Goal: Information Seeking & Learning: Learn about a topic

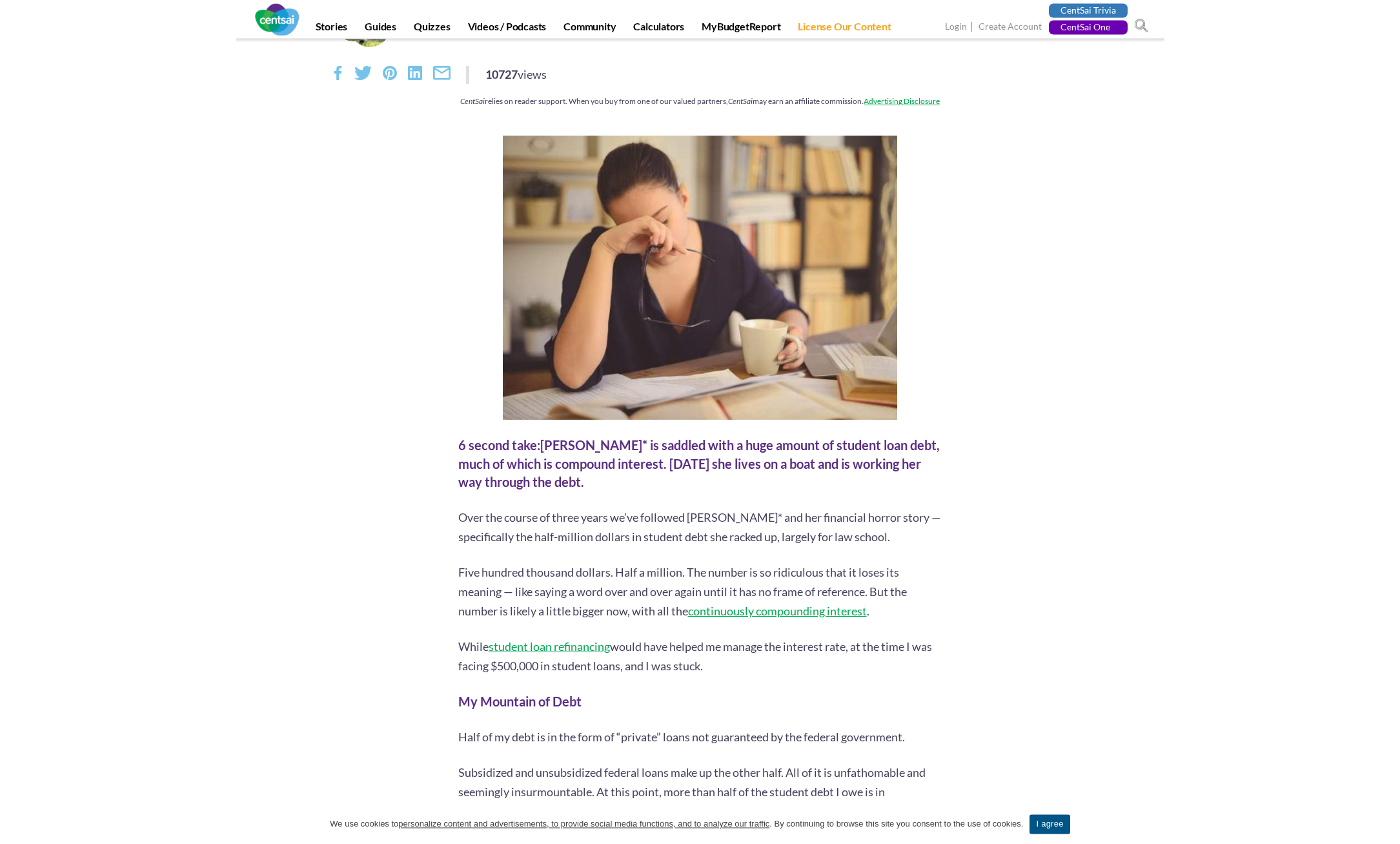
scroll to position [165, 0]
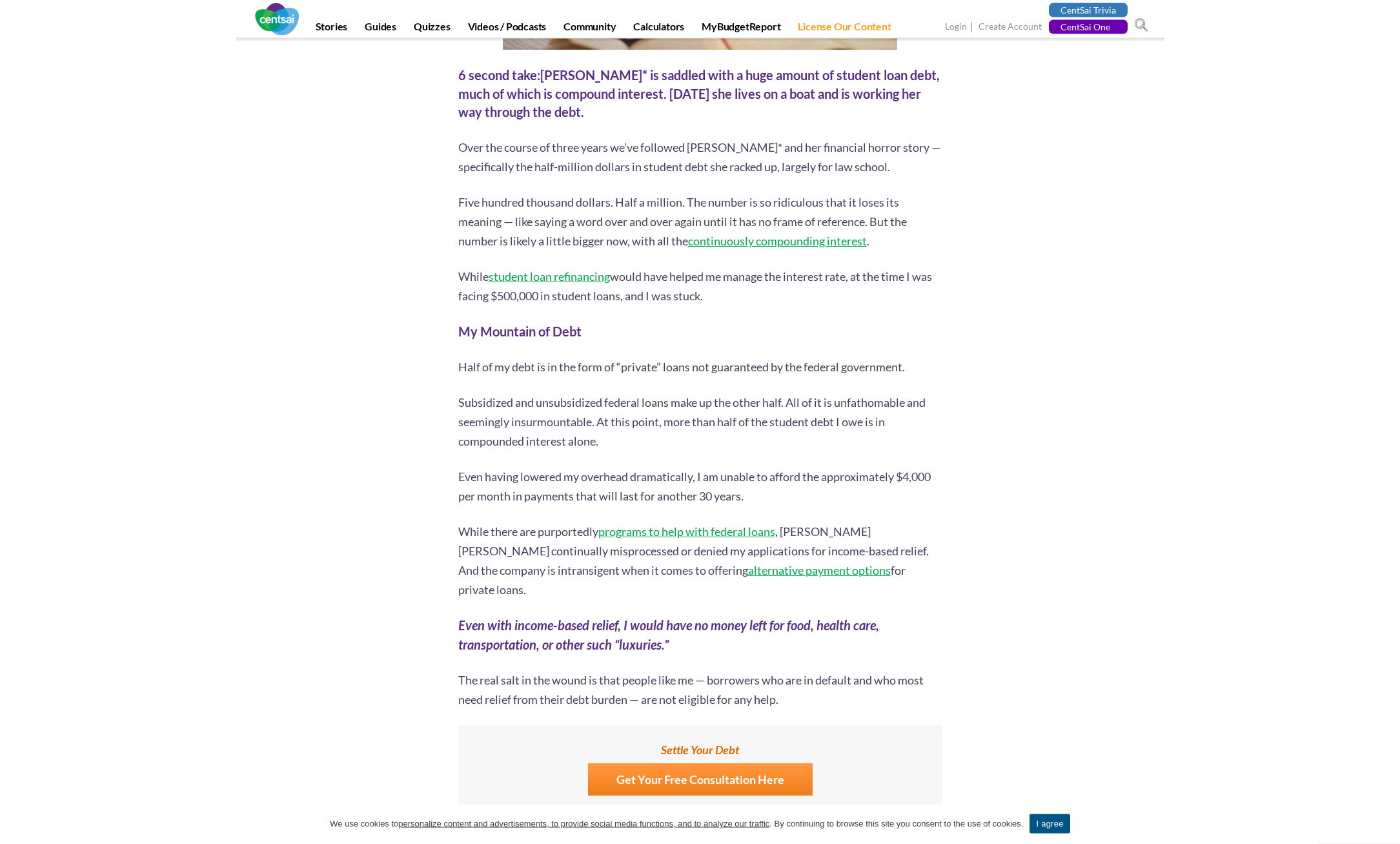
drag, startPoint x: 1008, startPoint y: 266, endPoint x: 999, endPoint y: 271, distance: 10.3
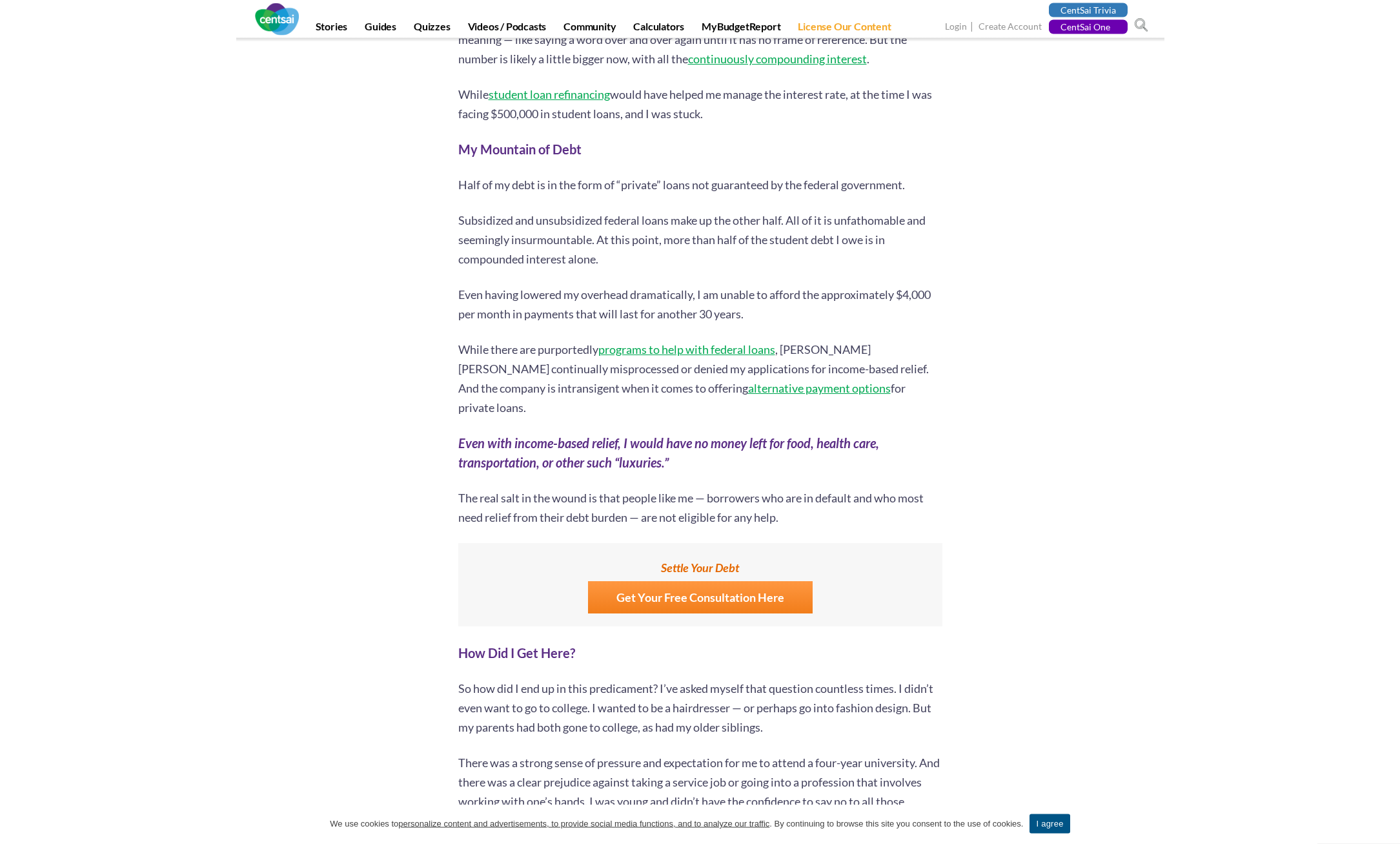
scroll to position [662, 0]
drag, startPoint x: 993, startPoint y: 276, endPoint x: 981, endPoint y: 280, distance: 12.6
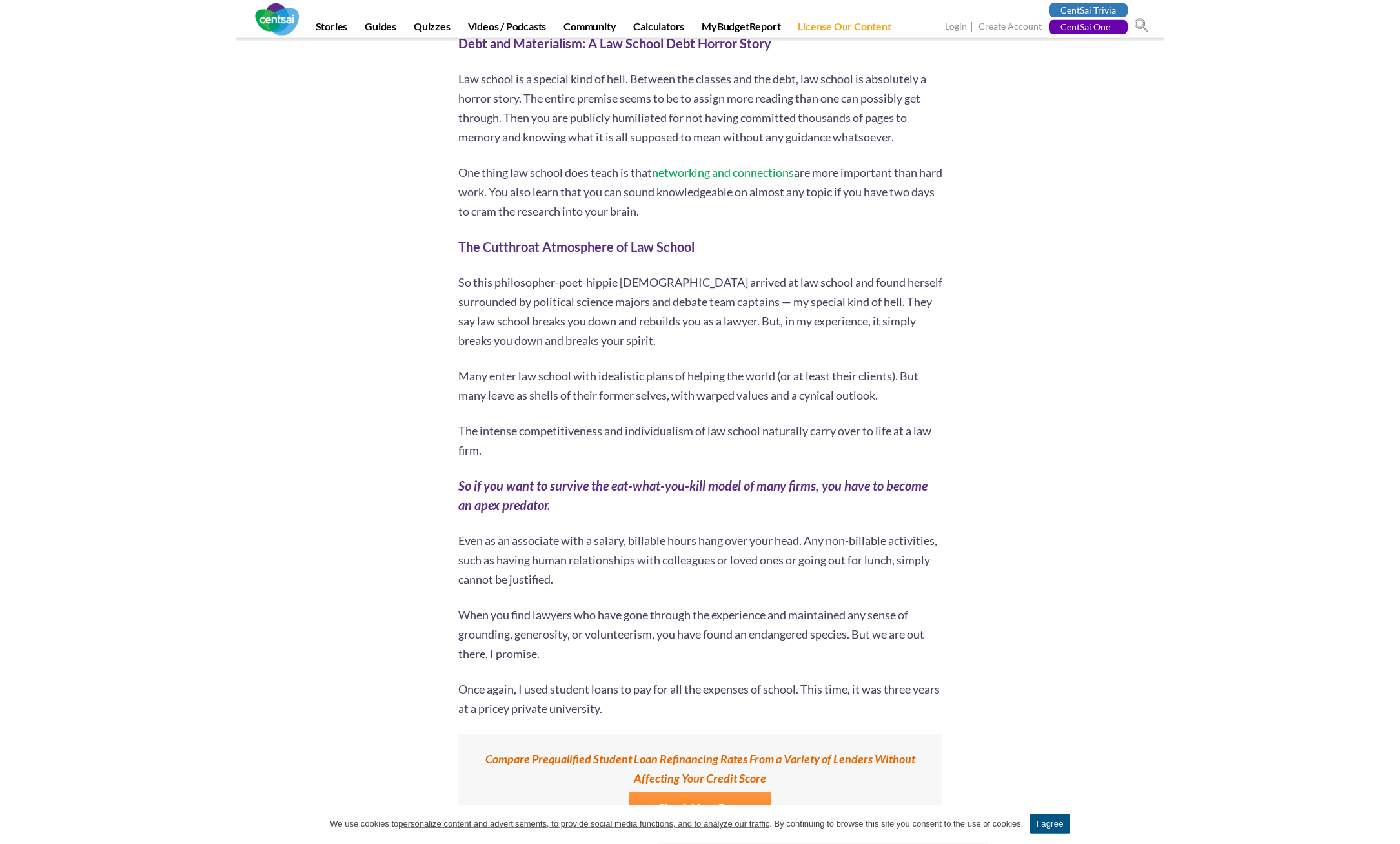
scroll to position [3096, 0]
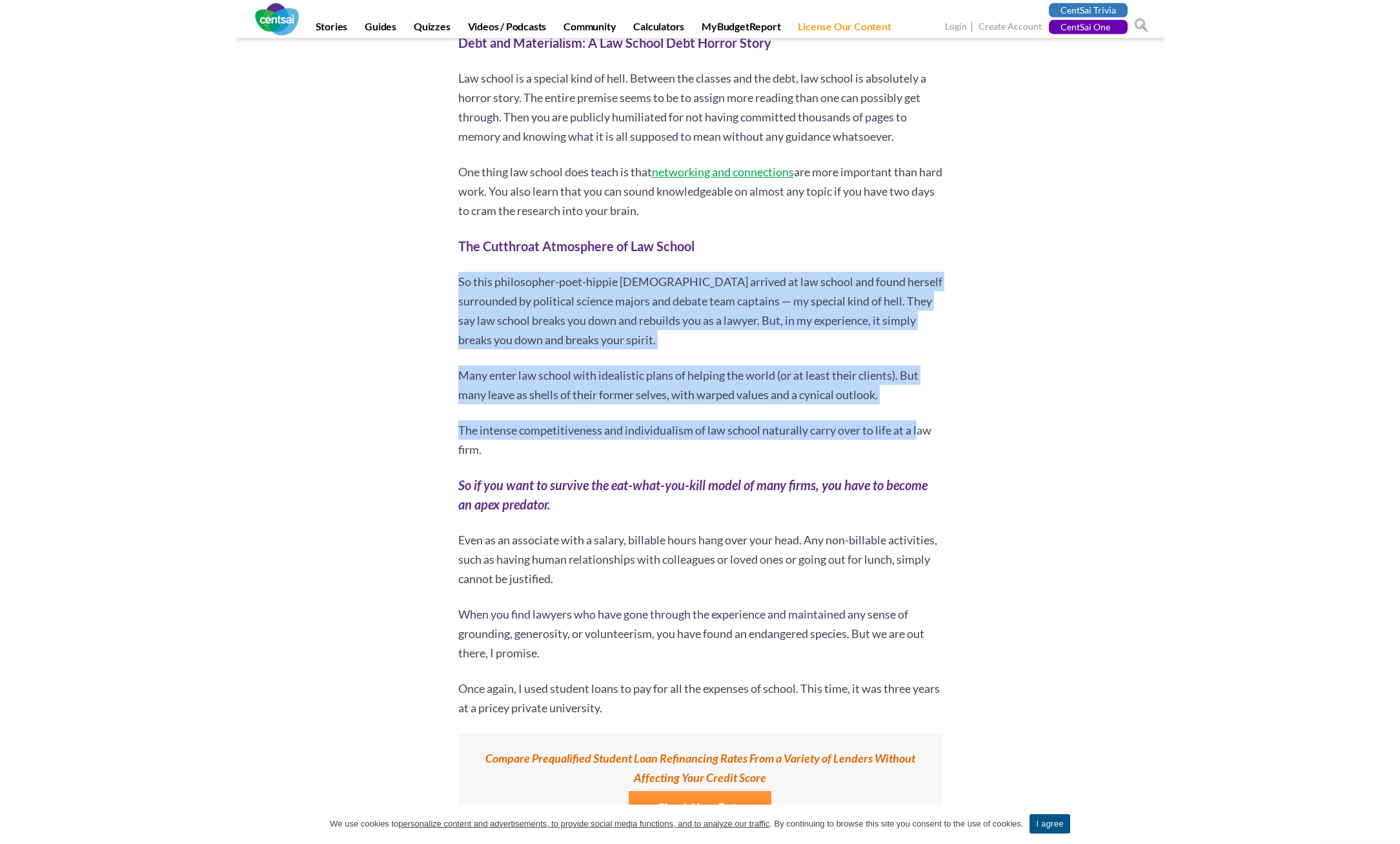
drag, startPoint x: 890, startPoint y: 342, endPoint x: 927, endPoint y: 402, distance: 70.5
click at [926, 404] on div "Over the course of three years we’ve followed [PERSON_NAME]* and her financial …" at bounding box center [700, 814] width 484 height 6624
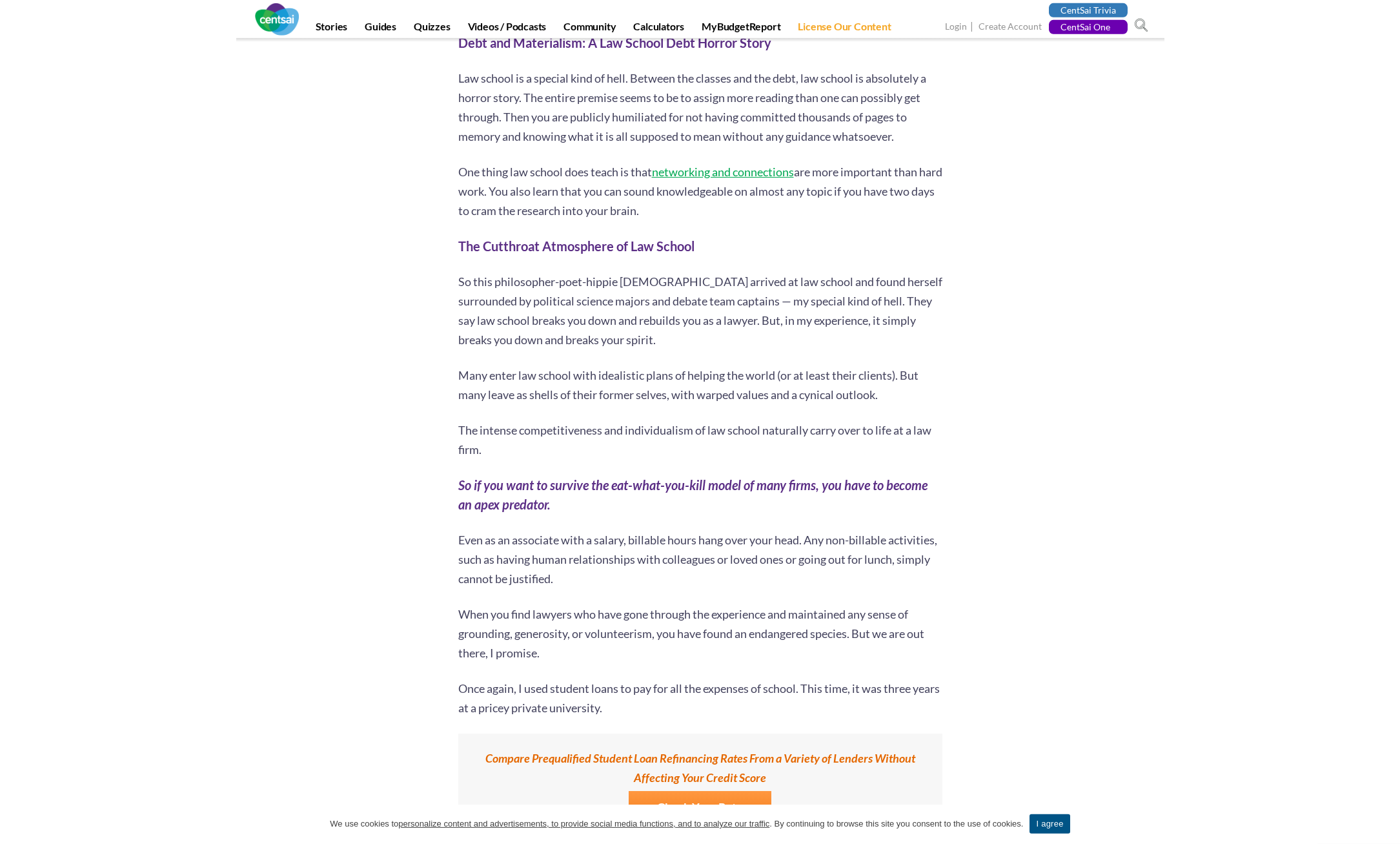
click at [944, 411] on div "6 second take: [PERSON_NAME]* is saddled with a huge amount of student loan deb…" at bounding box center [700, 691] width 504 height 7089
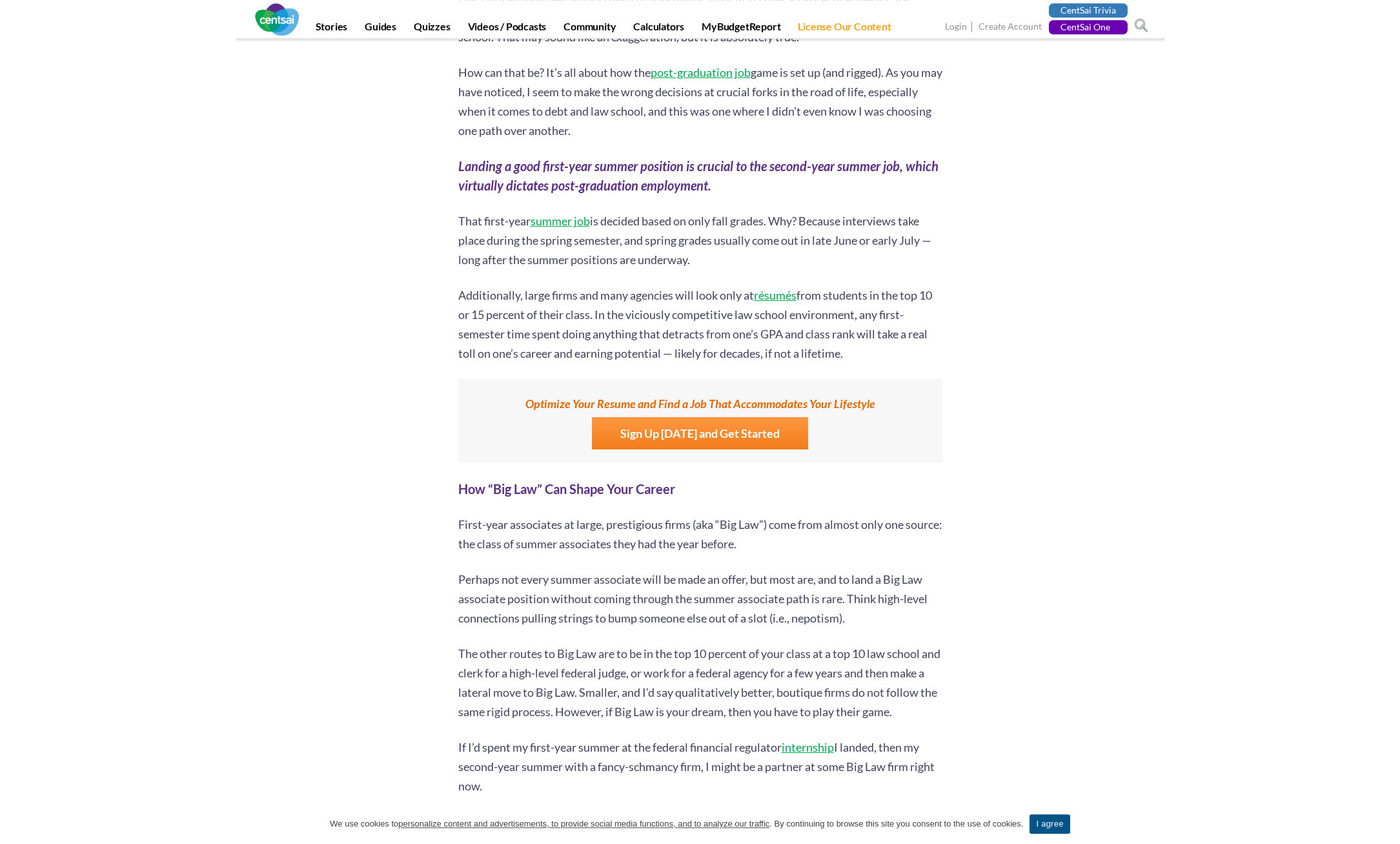
scroll to position [4398, 0]
drag, startPoint x: 679, startPoint y: 319, endPoint x: 916, endPoint y: 330, distance: 237.3
click at [916, 330] on p "Additionally, large firms and many agencies will look only at résumés from stud…" at bounding box center [700, 325] width 484 height 78
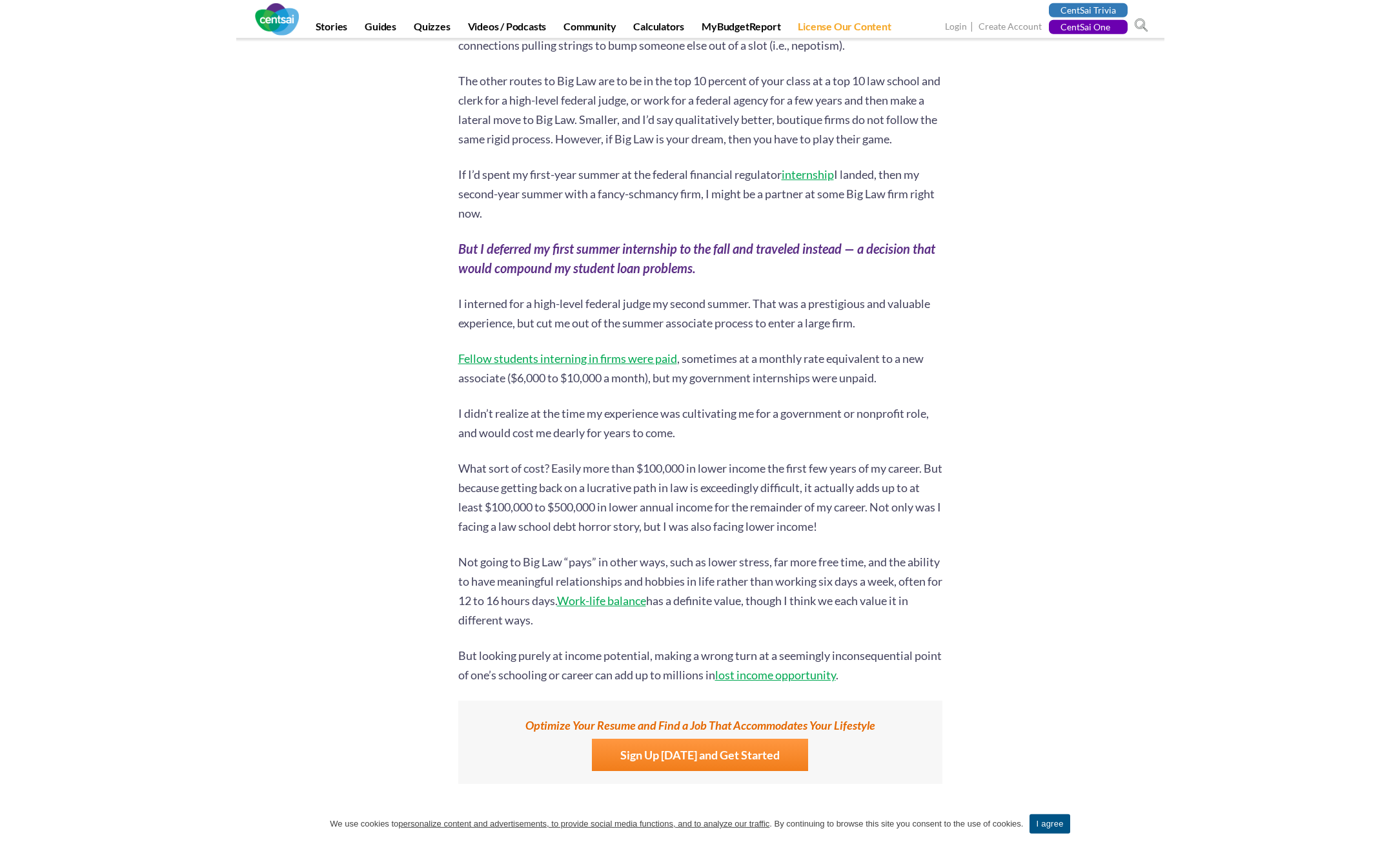
scroll to position [4974, 0]
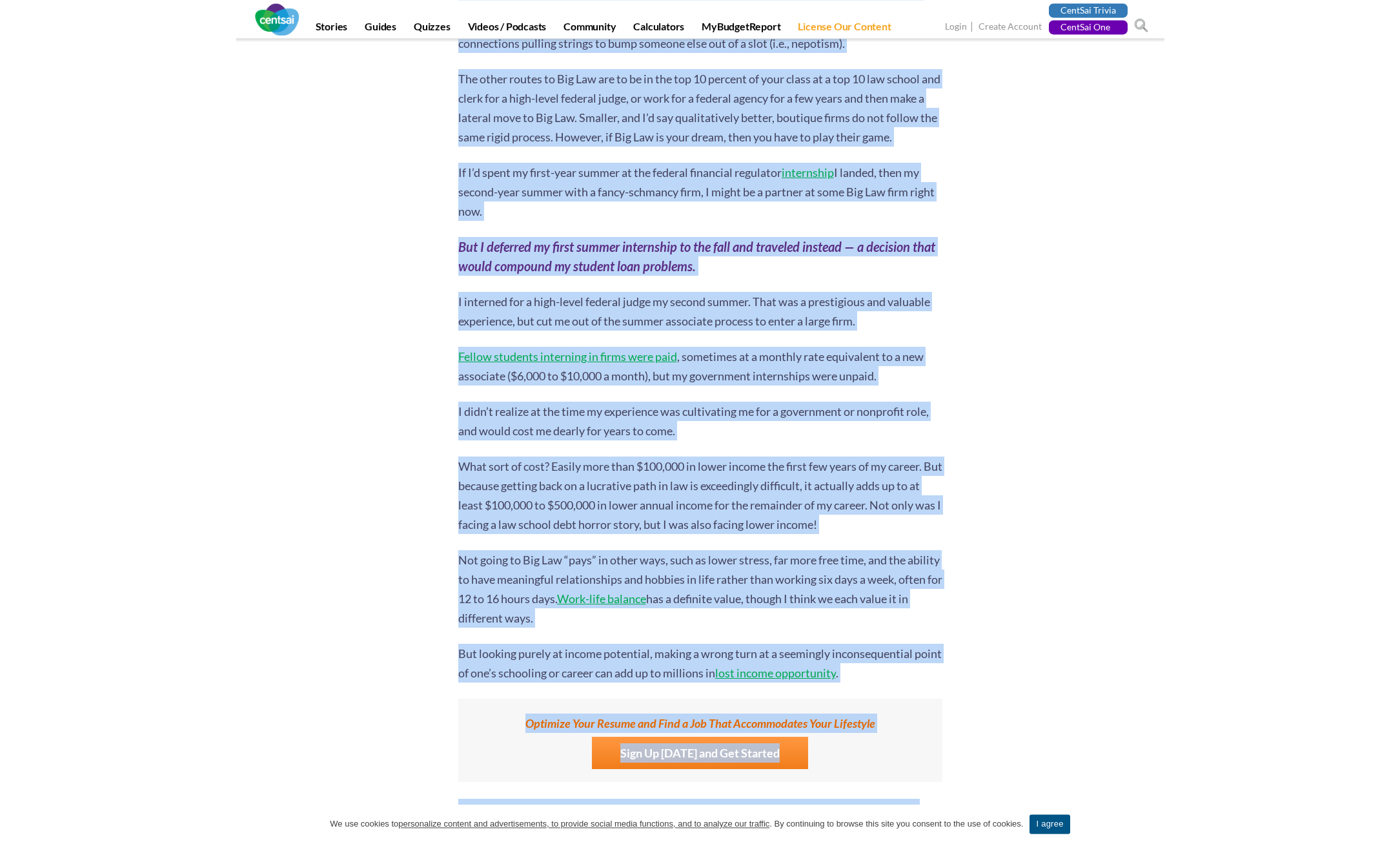
click at [889, 362] on p "Fellow students interning in firms were paid , sometimes at a monthly rate equi…" at bounding box center [700, 366] width 484 height 39
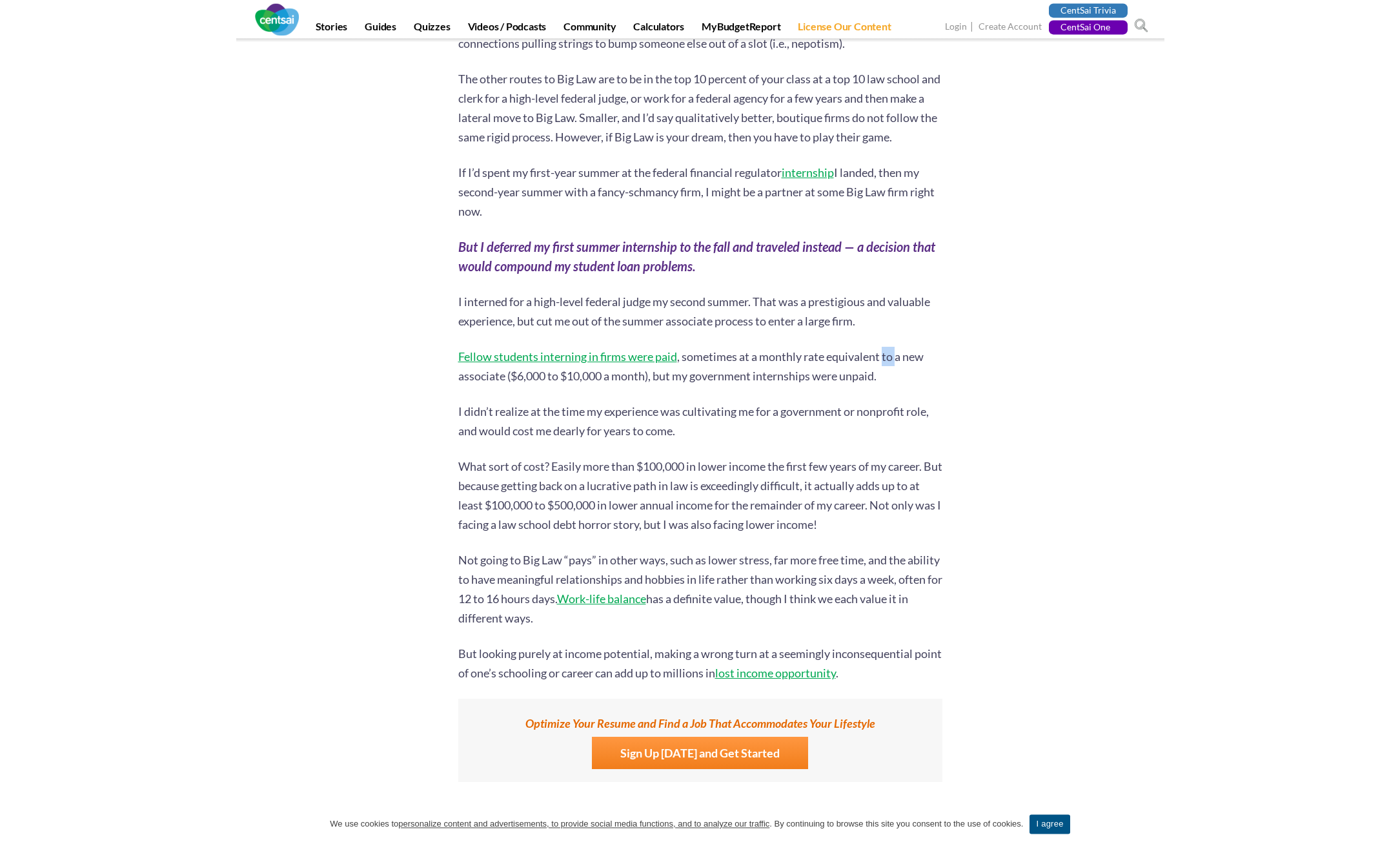
click at [889, 362] on p "Fellow students interning in firms were paid , sometimes at a monthly rate equi…" at bounding box center [700, 366] width 484 height 39
click at [942, 380] on p "Fellow students interning in firms were paid , sometimes at a monthly rate equi…" at bounding box center [700, 366] width 484 height 39
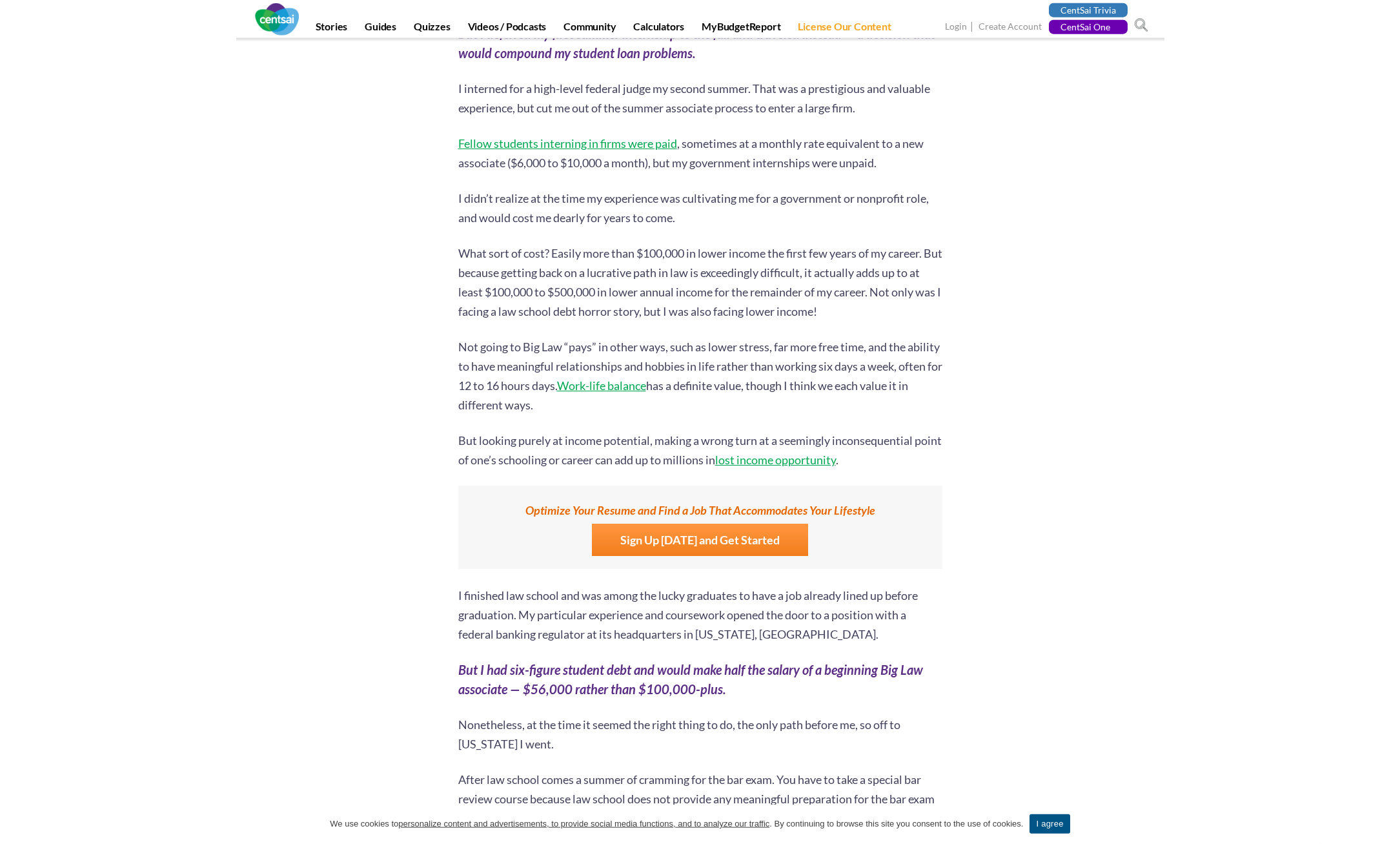
scroll to position [5189, 0]
drag, startPoint x: 894, startPoint y: 244, endPoint x: 870, endPoint y: 410, distance: 167.7
click at [459, 388] on p "Not going to Big Law “pays” in other ways, such as lower stress, far more free …" at bounding box center [700, 374] width 484 height 78
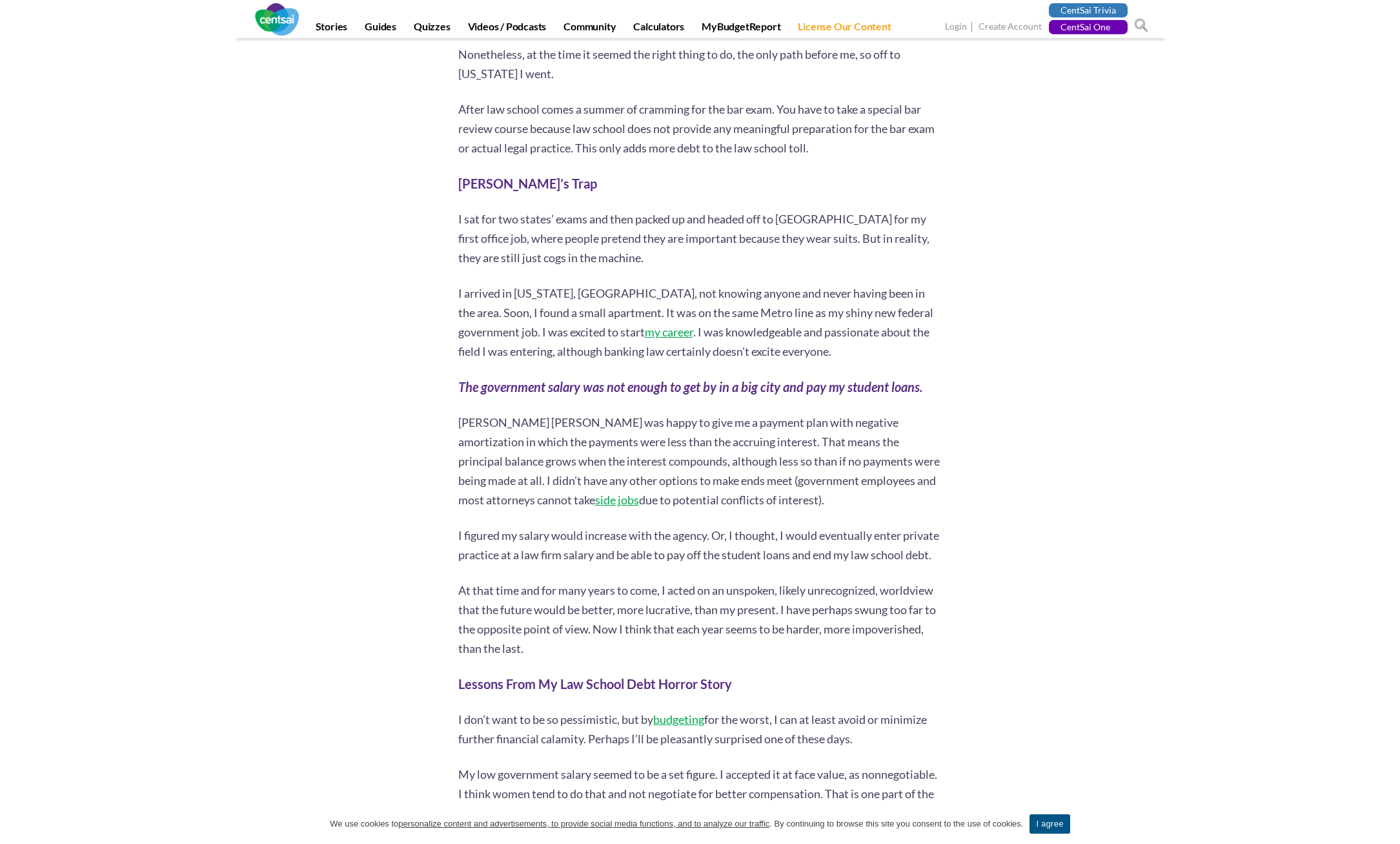
scroll to position [5859, 0]
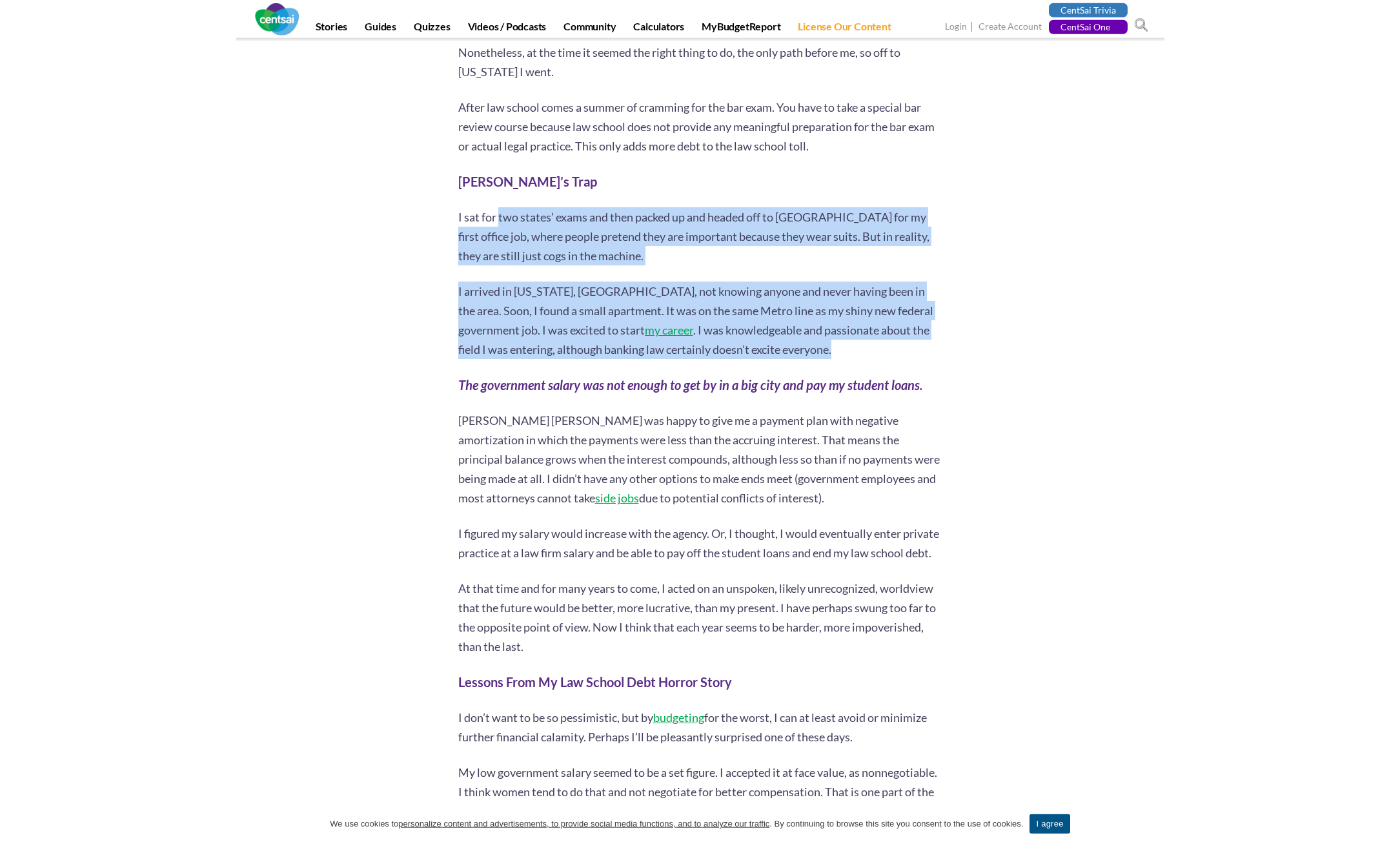
drag, startPoint x: 499, startPoint y: 209, endPoint x: 926, endPoint y: 346, distance: 448.4
click at [926, 346] on p "I arrived in [US_STATE], [GEOGRAPHIC_DATA], not knowing anyone and never having…" at bounding box center [700, 320] width 484 height 78
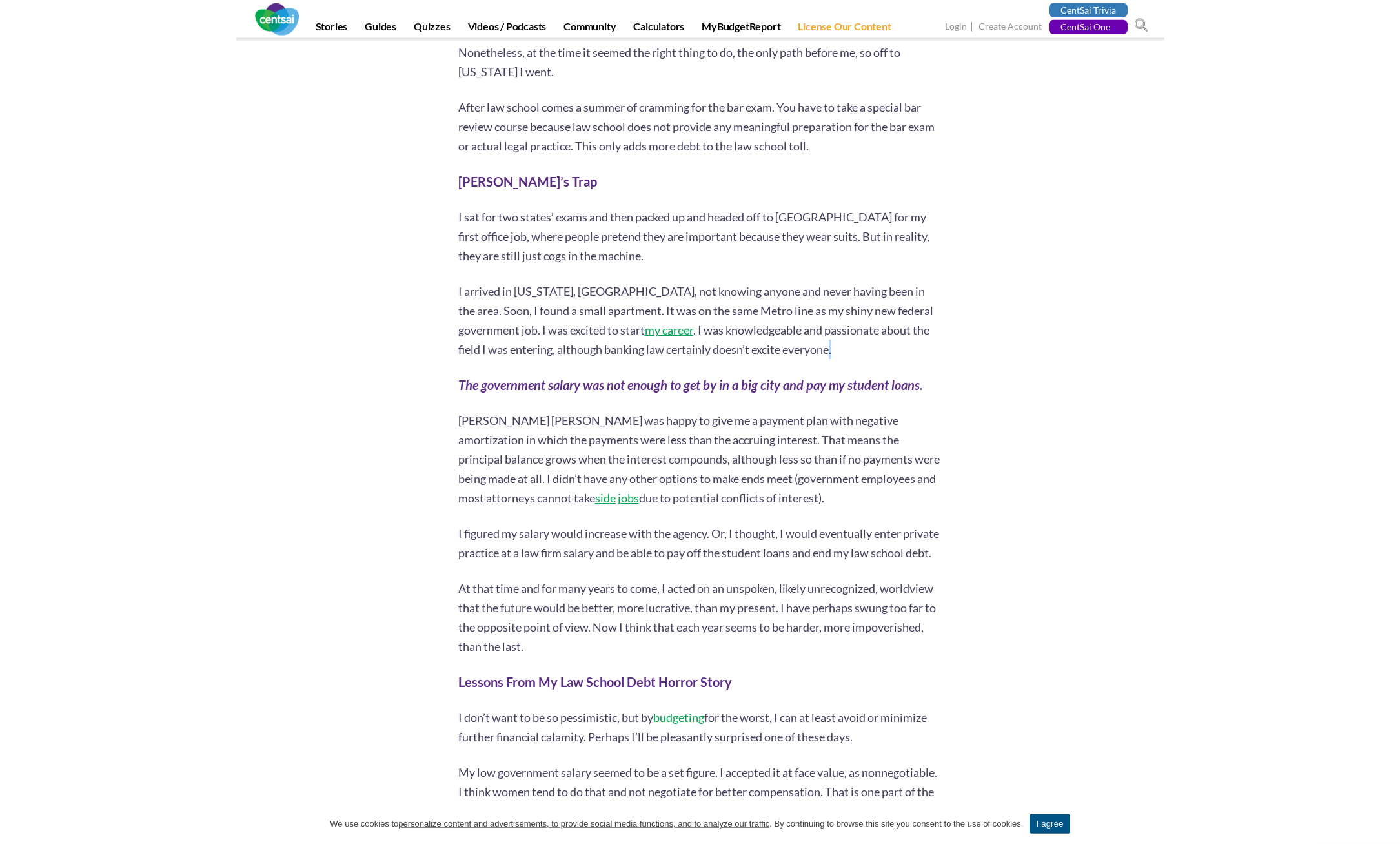
click at [926, 346] on p "I arrived in [US_STATE], [GEOGRAPHIC_DATA], not knowing anyone and never having…" at bounding box center [700, 320] width 484 height 78
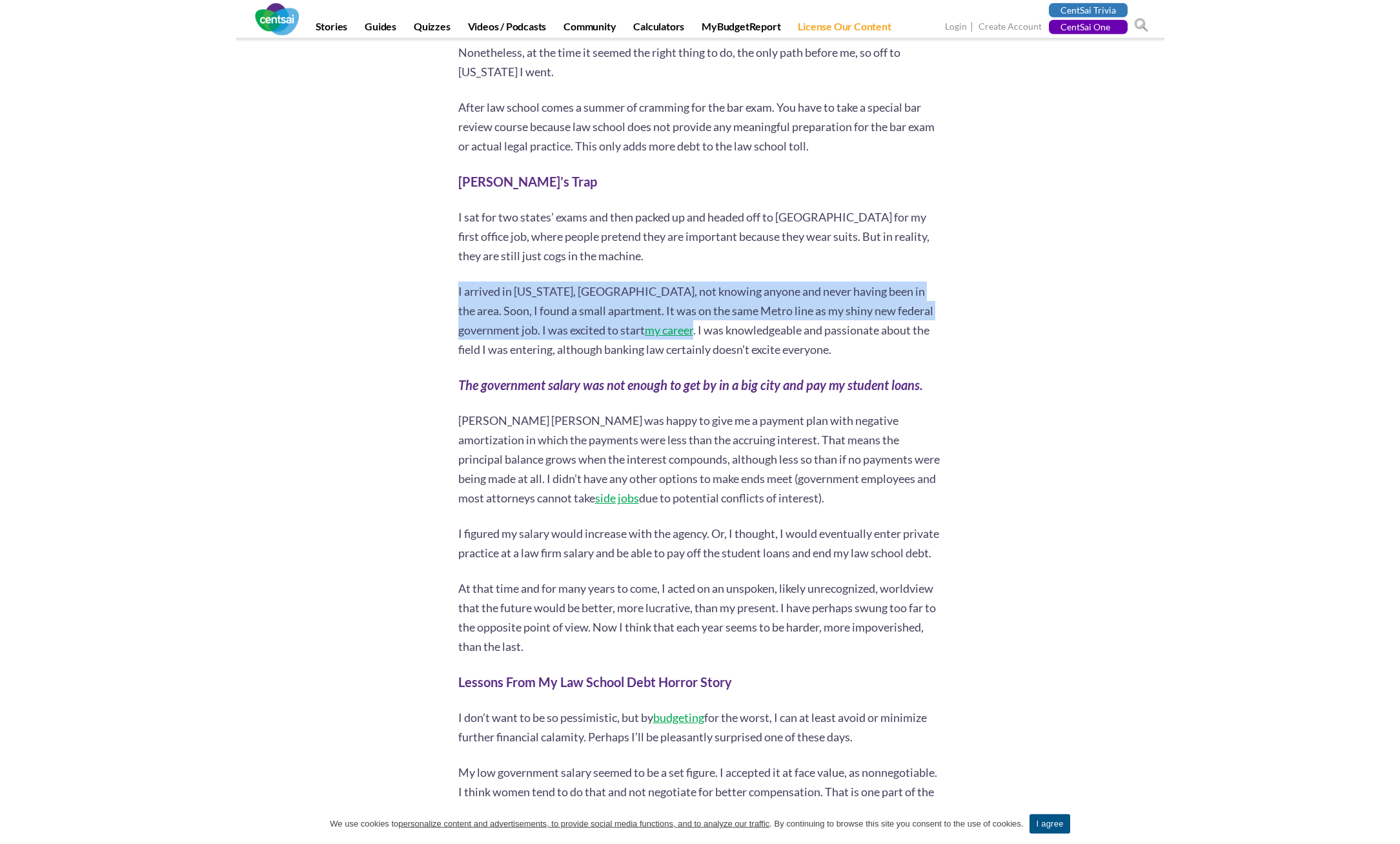
click at [926, 346] on p "I arrived in [US_STATE], [GEOGRAPHIC_DATA], not knowing anyone and never having…" at bounding box center [700, 320] width 484 height 78
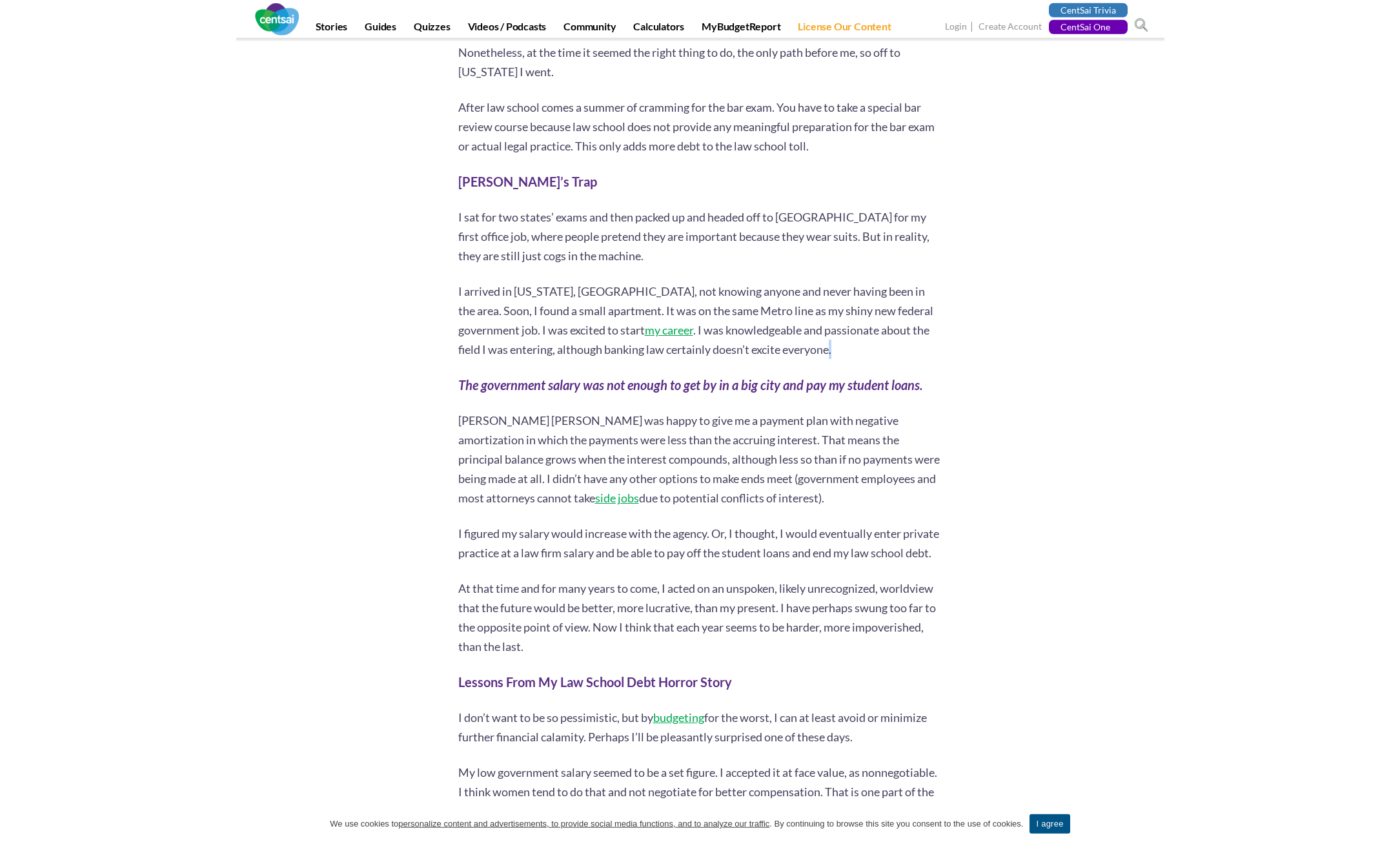
click at [926, 346] on p "I arrived in [US_STATE], [GEOGRAPHIC_DATA], not knowing anyone and never having…" at bounding box center [700, 320] width 484 height 78
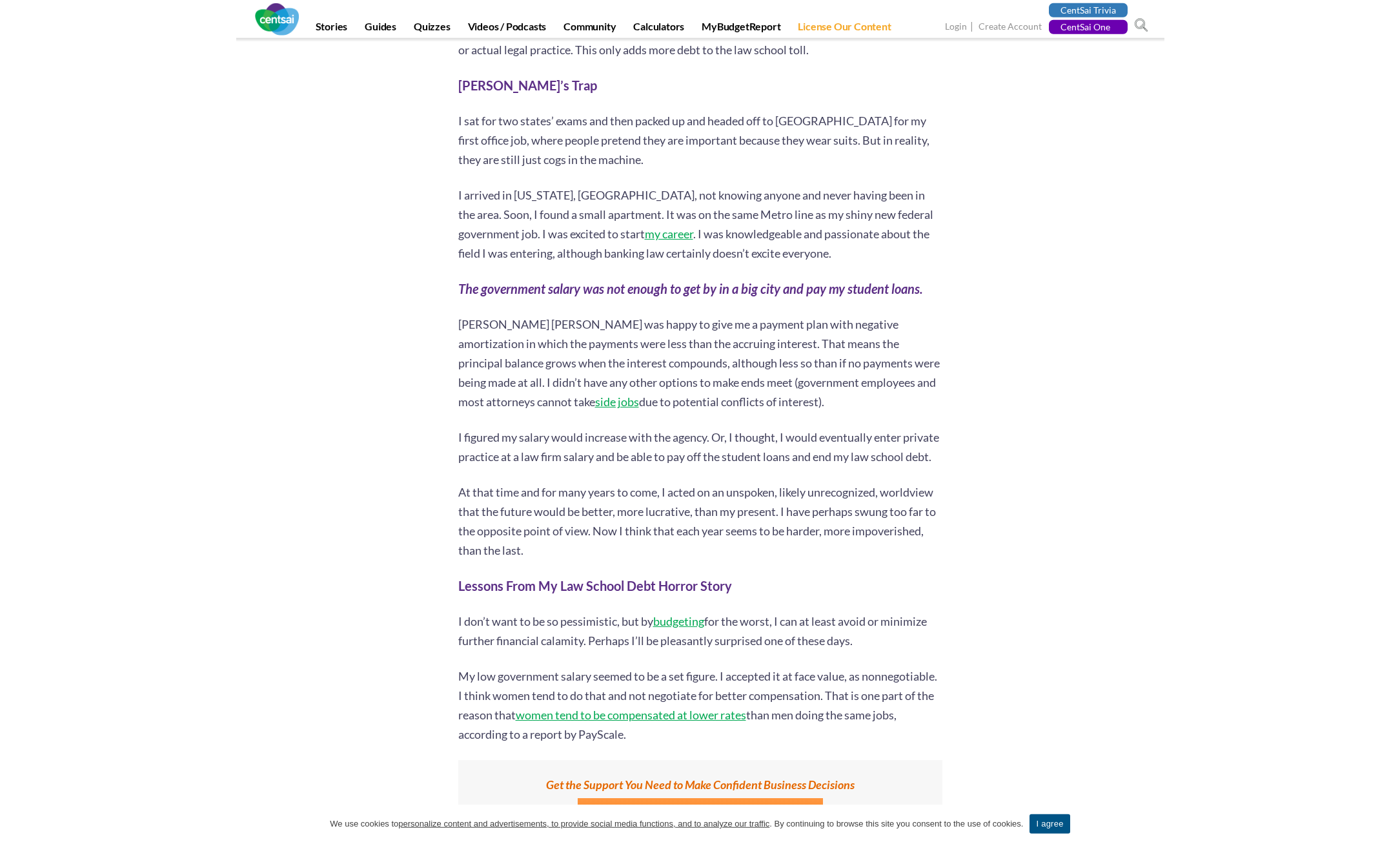
drag, startPoint x: 941, startPoint y: 346, endPoint x: 969, endPoint y: 334, distance: 30.5
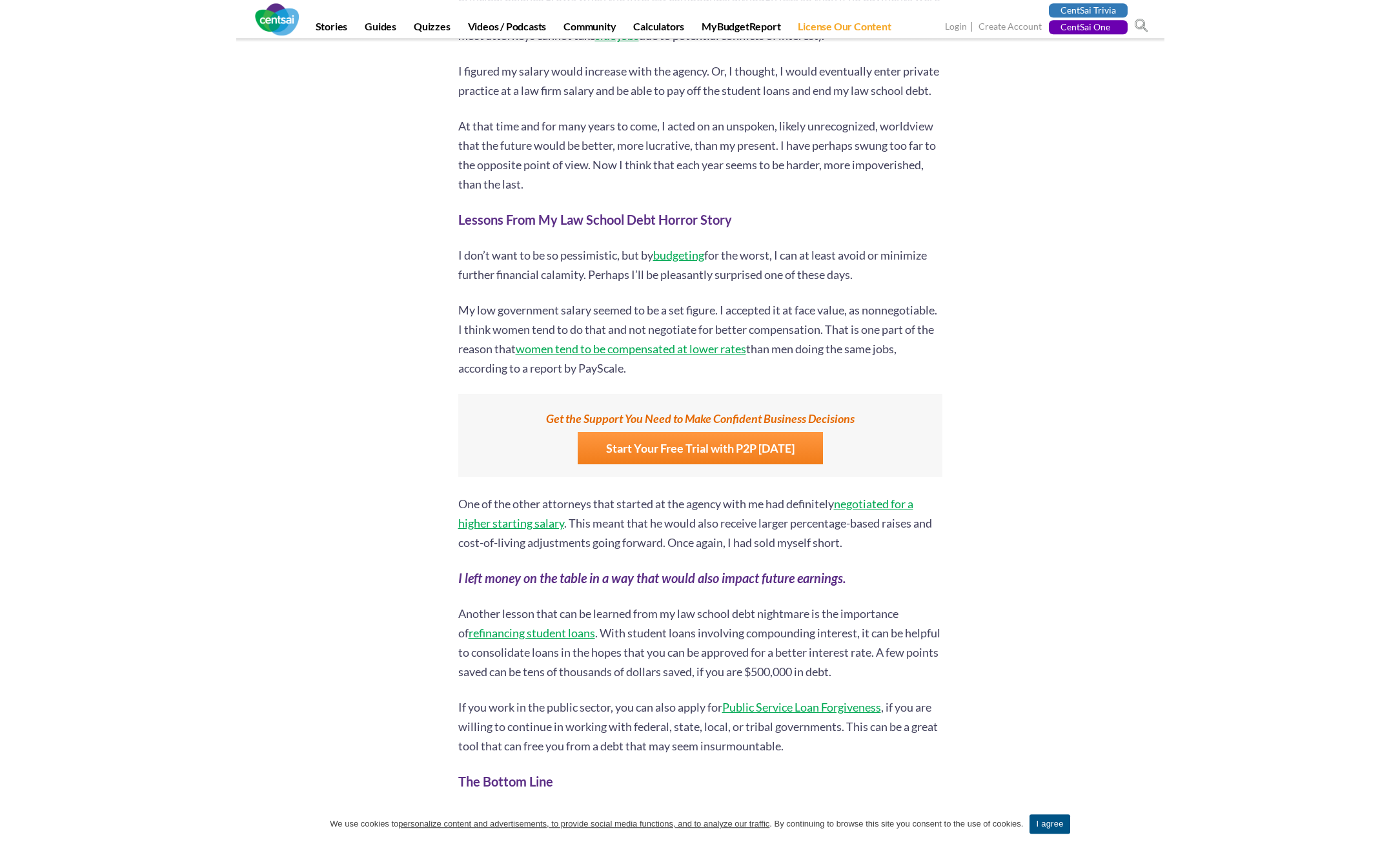
drag, startPoint x: 968, startPoint y: 356, endPoint x: 961, endPoint y: 372, distance: 17.5
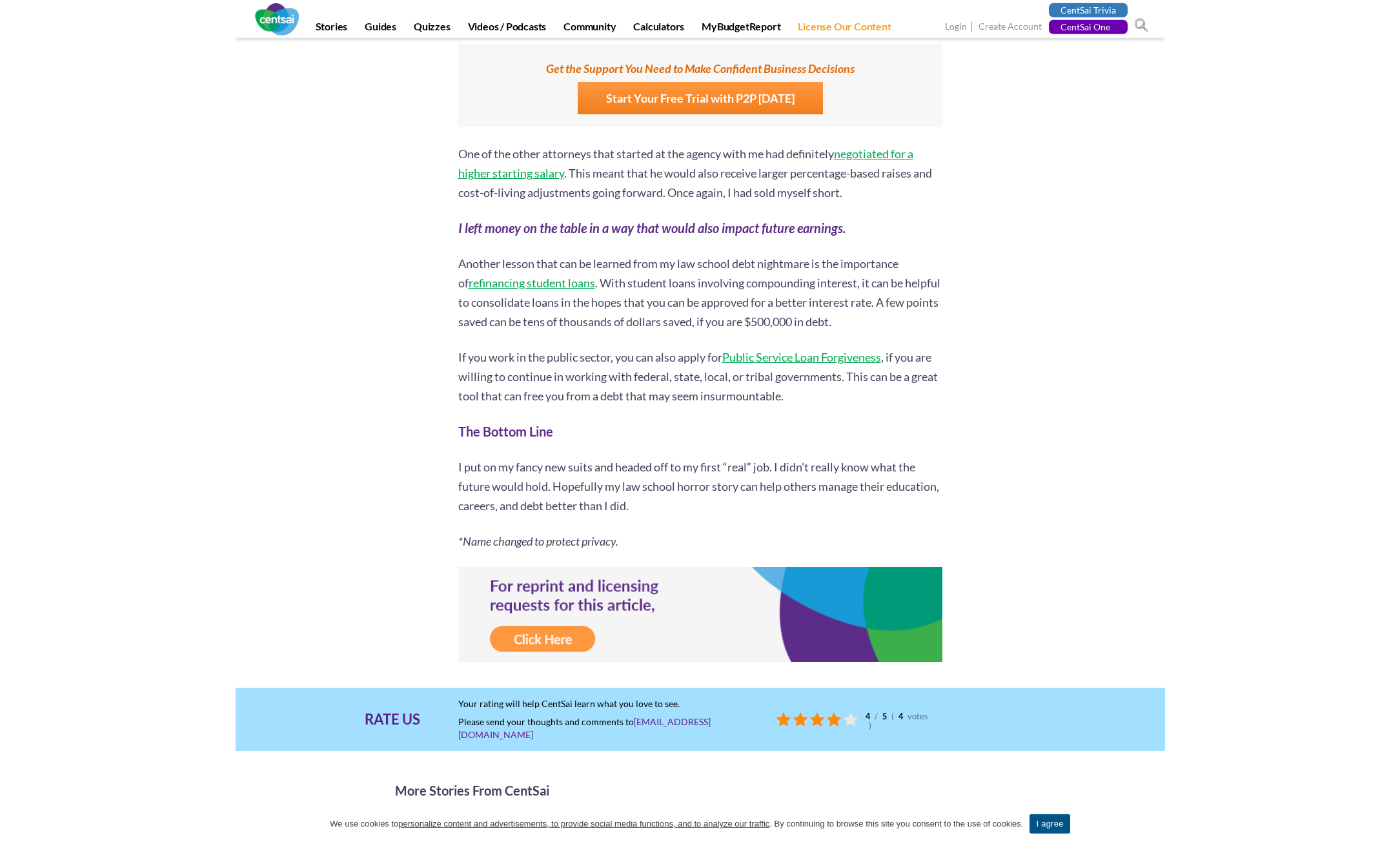
scroll to position [6694, 0]
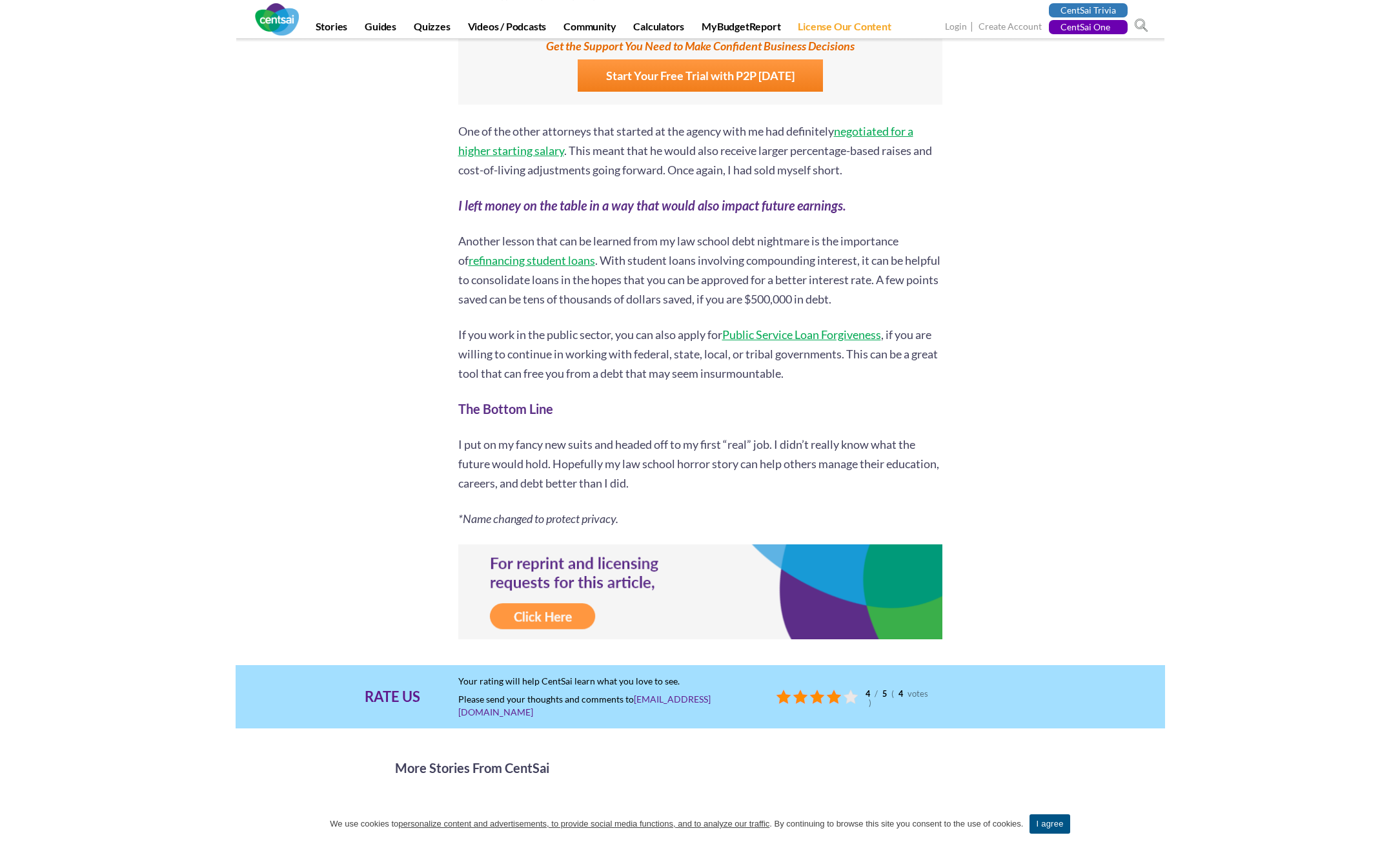
drag, startPoint x: 958, startPoint y: 377, endPoint x: 962, endPoint y: 402, distance: 25.3
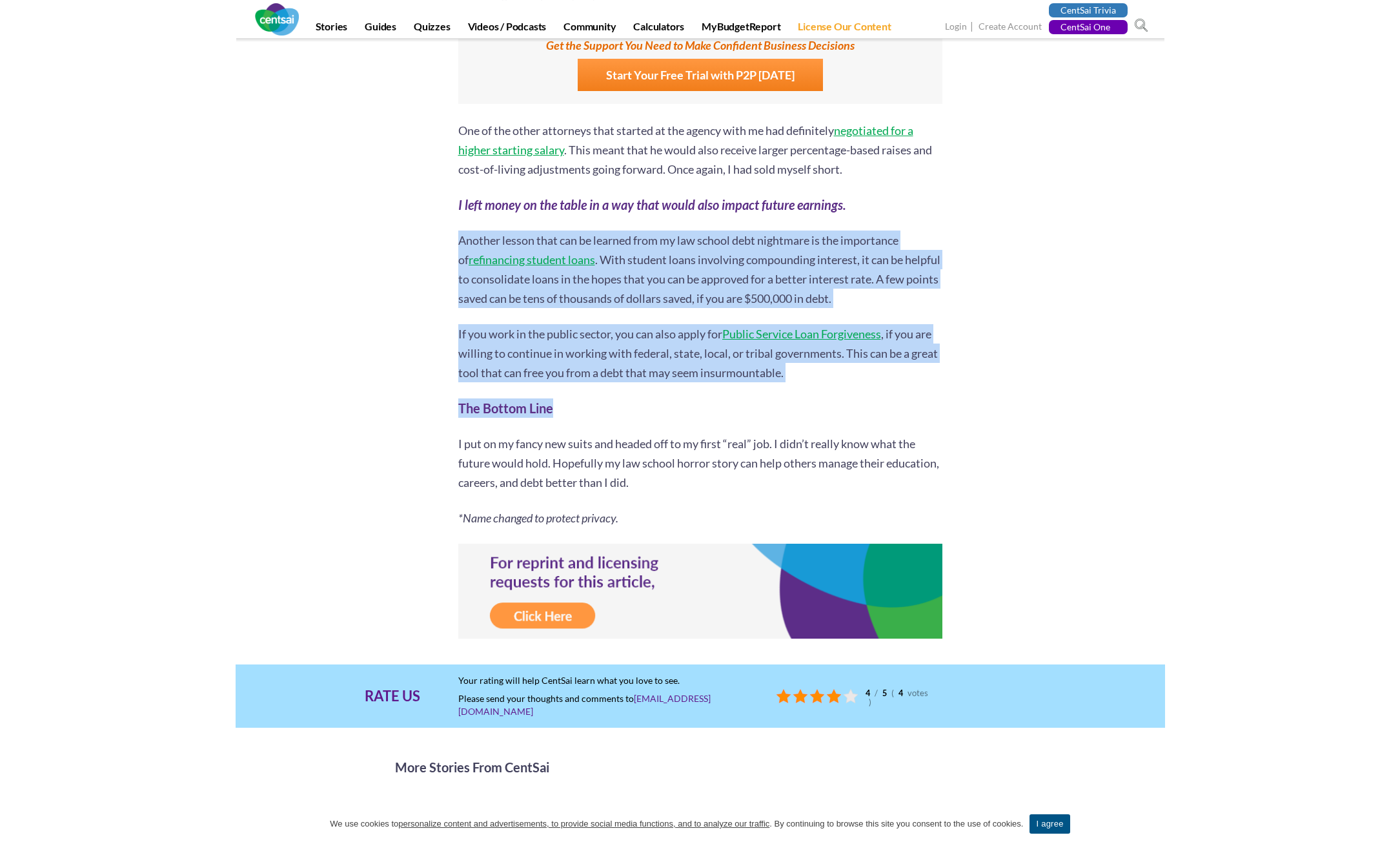
drag, startPoint x: 464, startPoint y: 263, endPoint x: 929, endPoint y: 442, distance: 498.3
click at [934, 418] on h2 "The Bottom Line" at bounding box center [700, 408] width 484 height 19
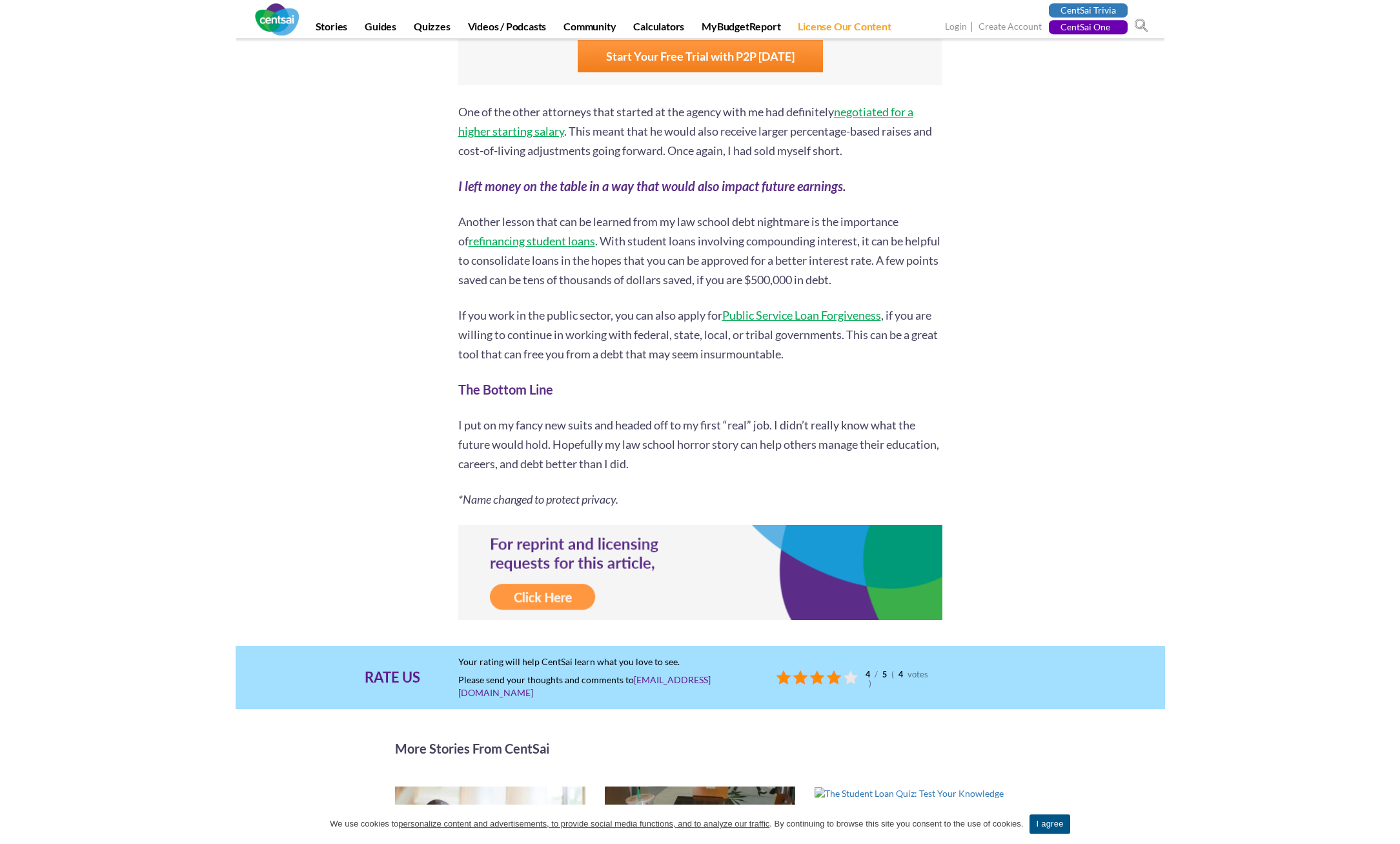
drag, startPoint x: 1006, startPoint y: 330, endPoint x: 1012, endPoint y: 349, distance: 19.9
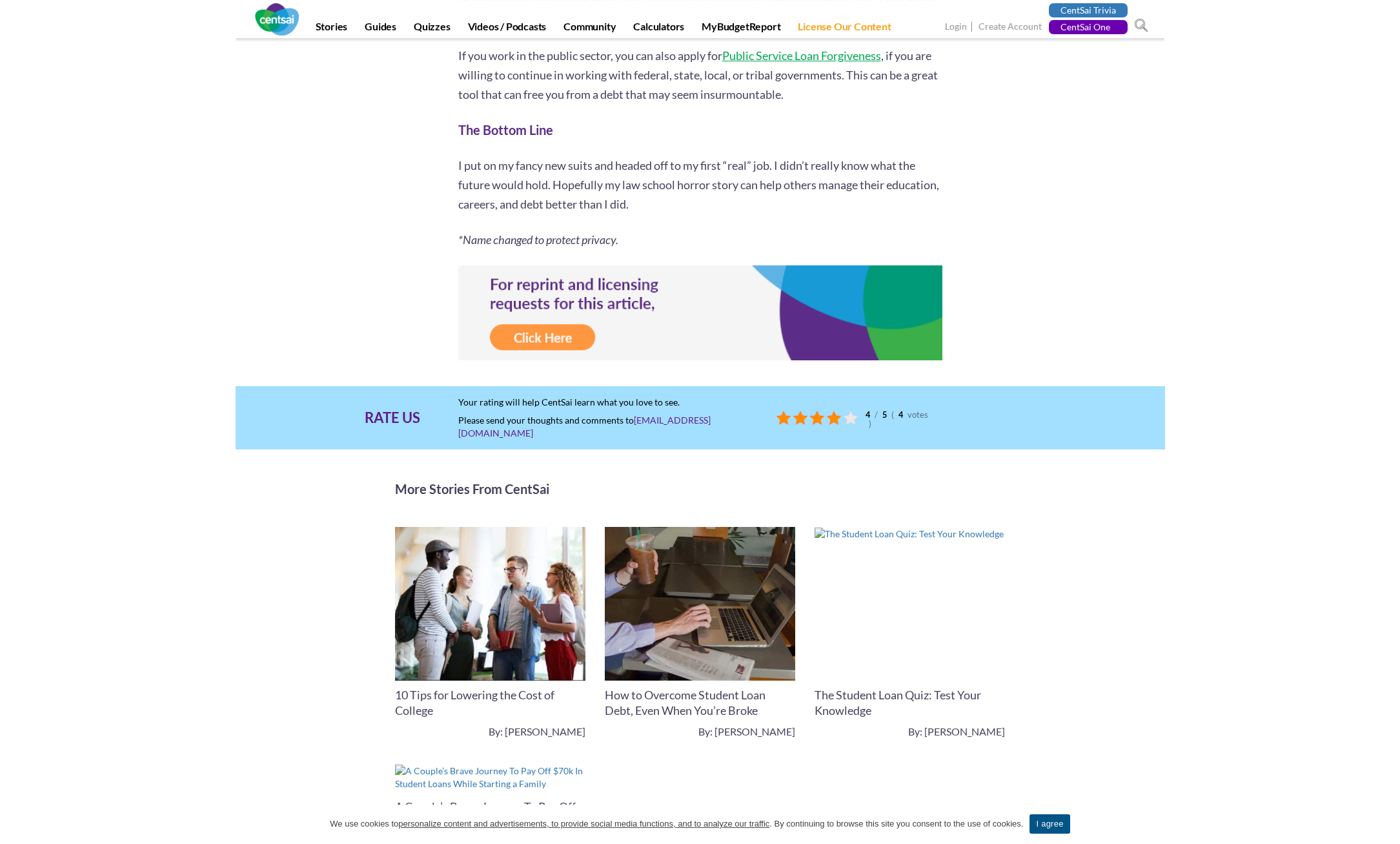
scroll to position [6978, 0]
